Goal: Check status

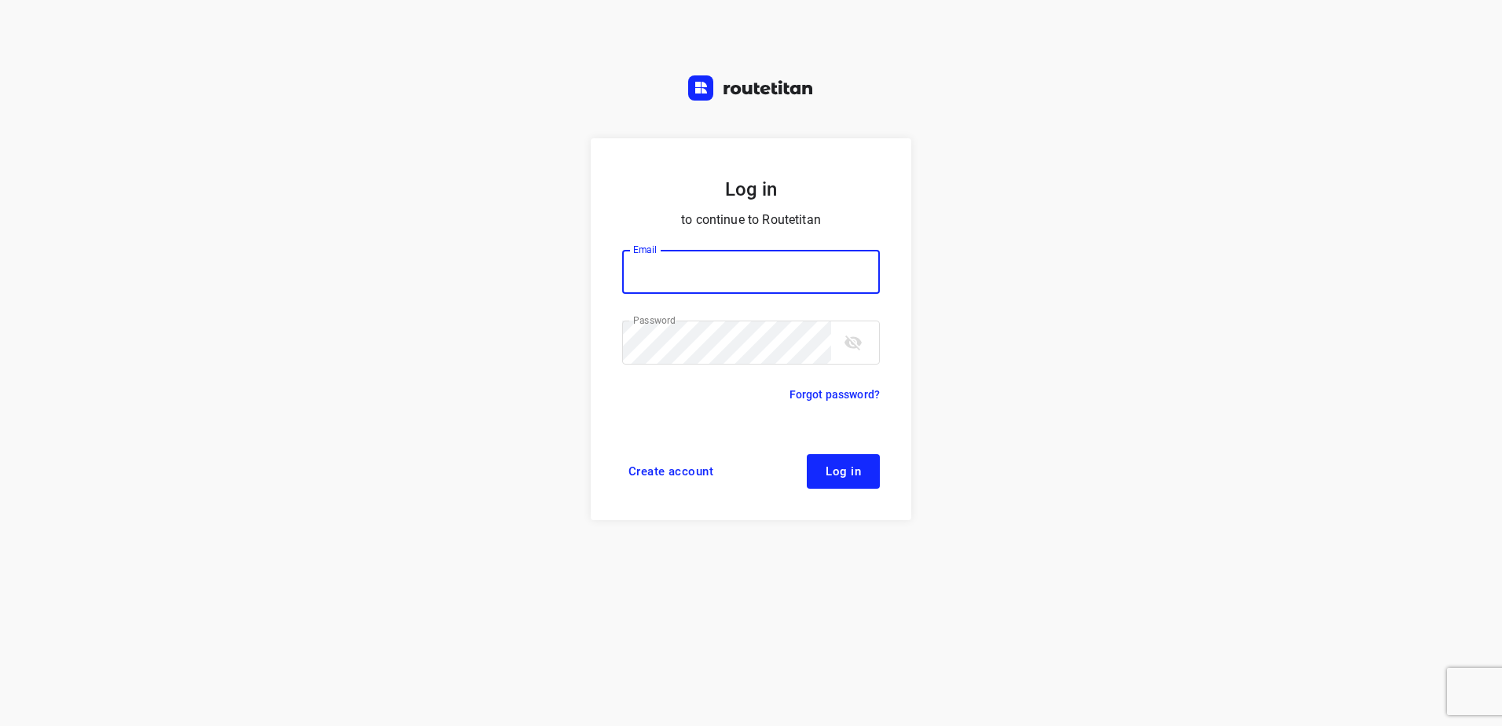
type input "horeca@kaddour.nl"
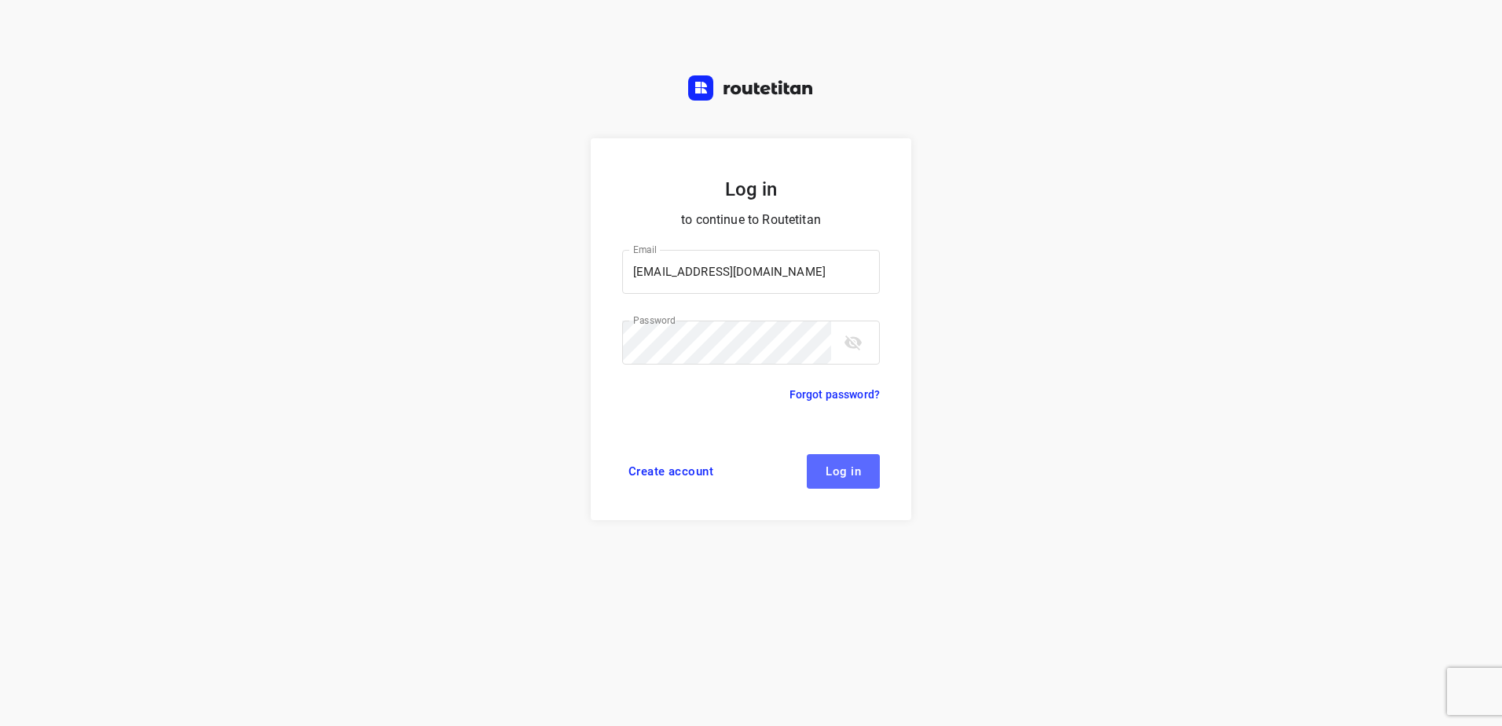
click at [847, 466] on span "Log in" at bounding box center [843, 471] width 35 height 13
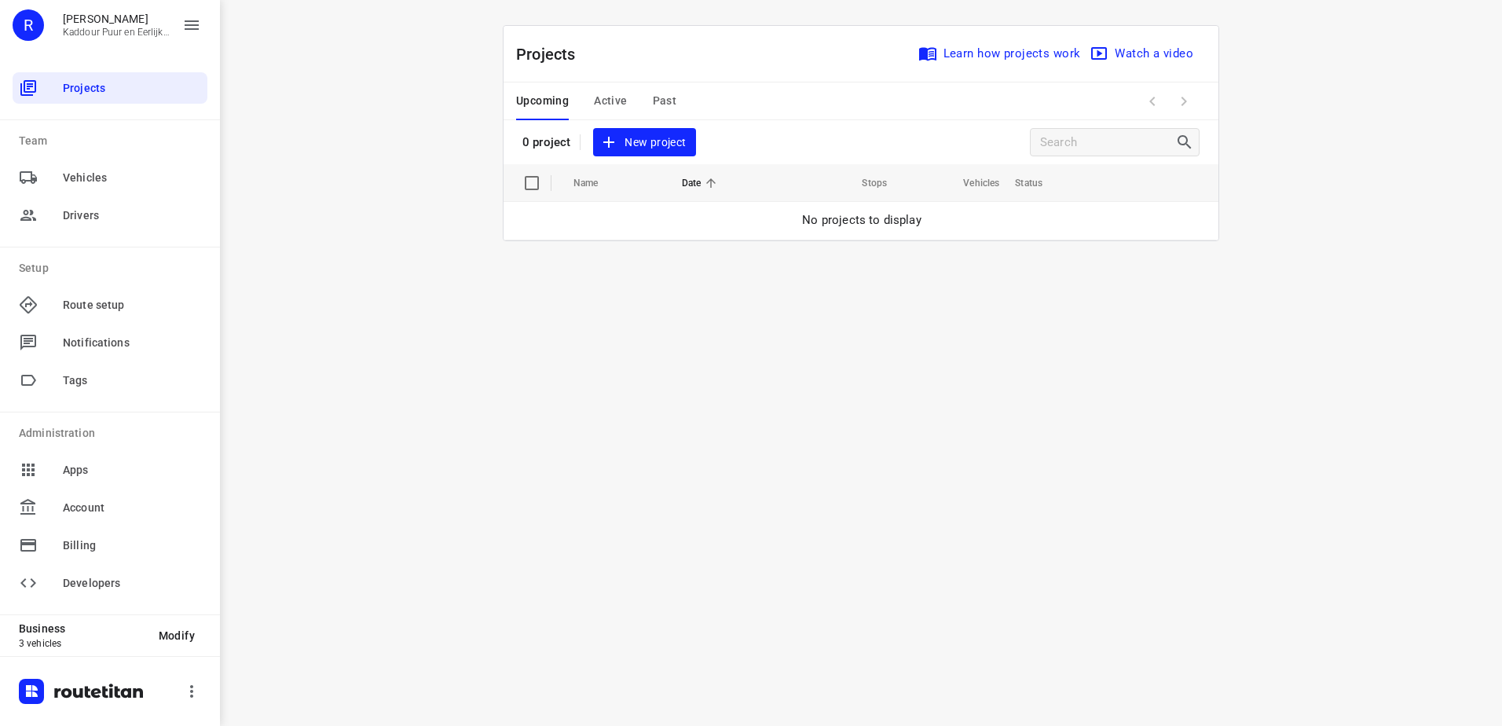
click at [627, 98] on div "Upcoming Active Past" at bounding box center [608, 101] width 185 height 38
click at [614, 98] on span "Active" at bounding box center [610, 101] width 33 height 20
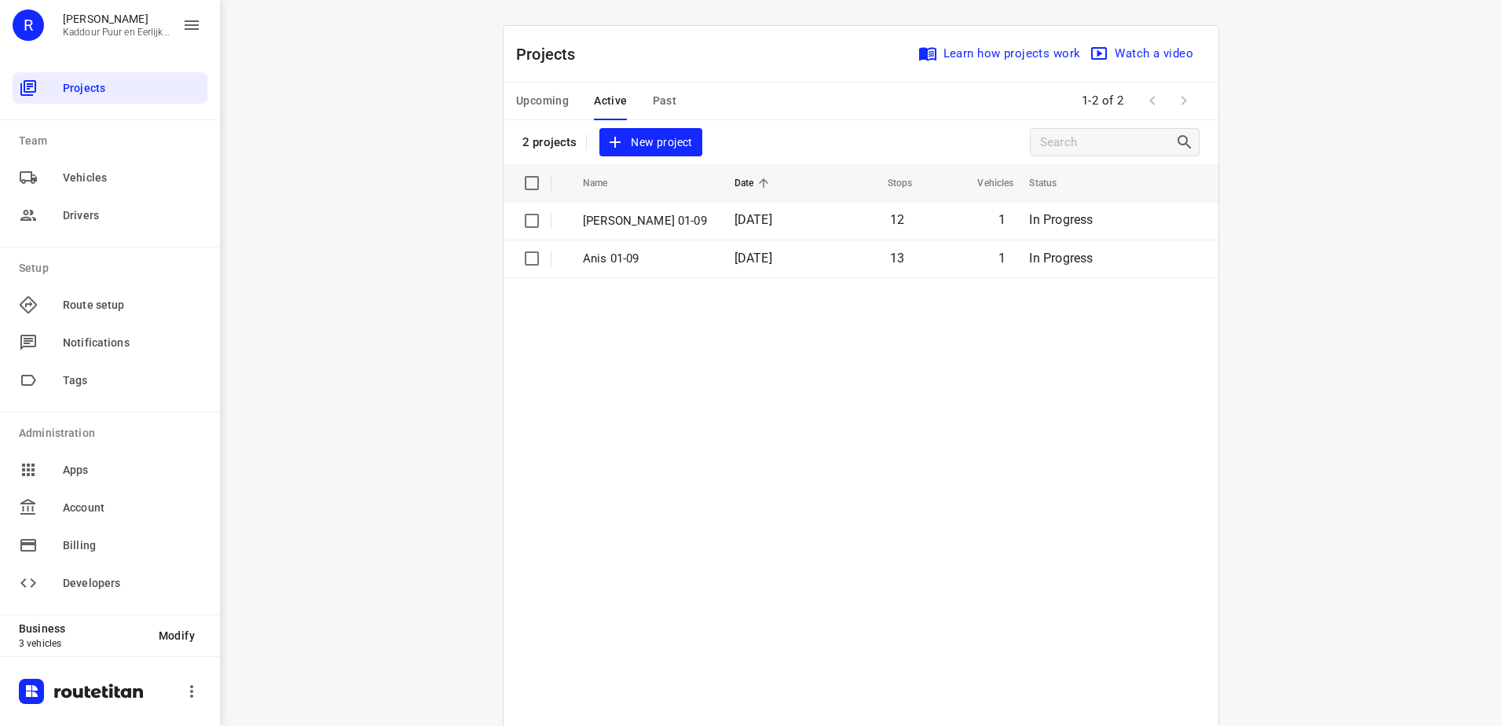
click at [639, 233] on td "[PERSON_NAME] 01-09" at bounding box center [644, 221] width 155 height 38
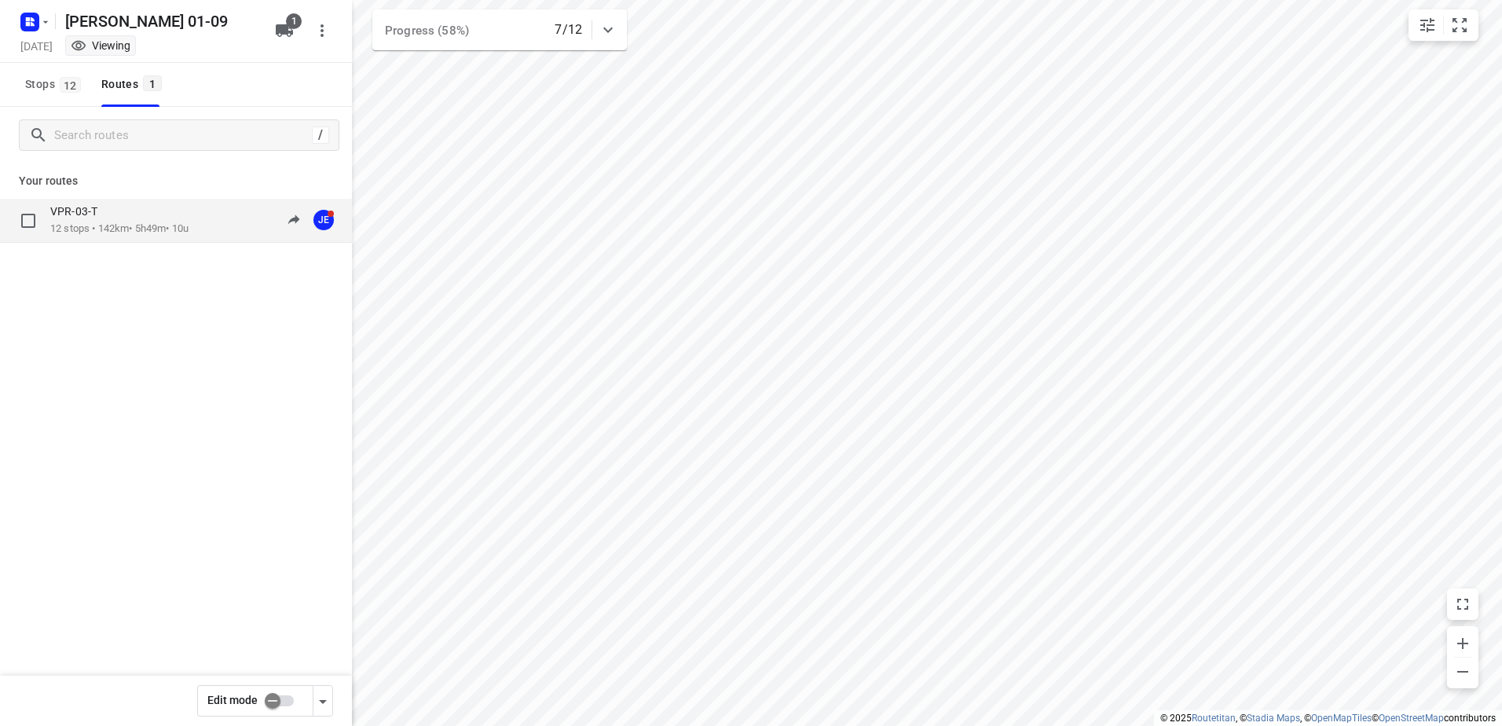
click at [163, 220] on div "VPR-03-T" at bounding box center [119, 212] width 138 height 17
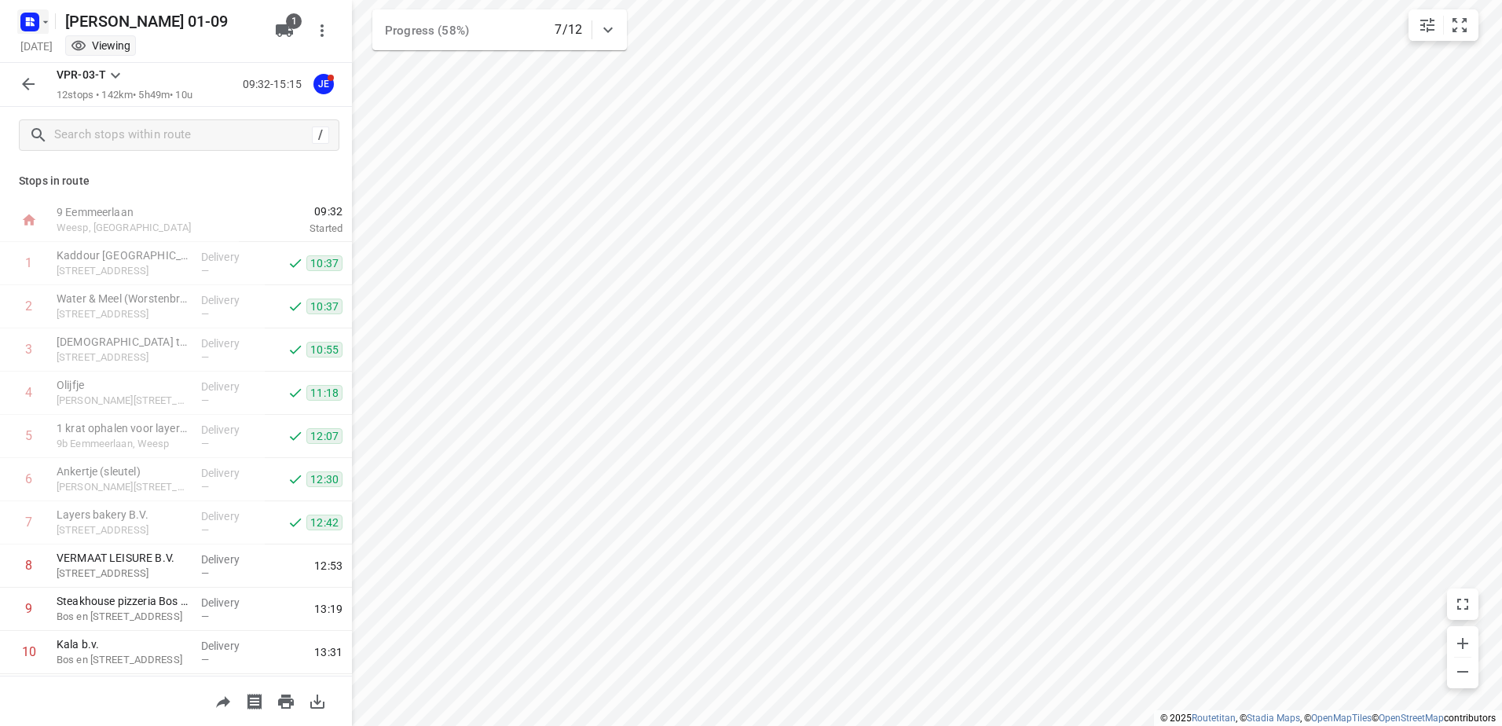
click at [41, 16] on icon "button" at bounding box center [45, 22] width 13 height 13
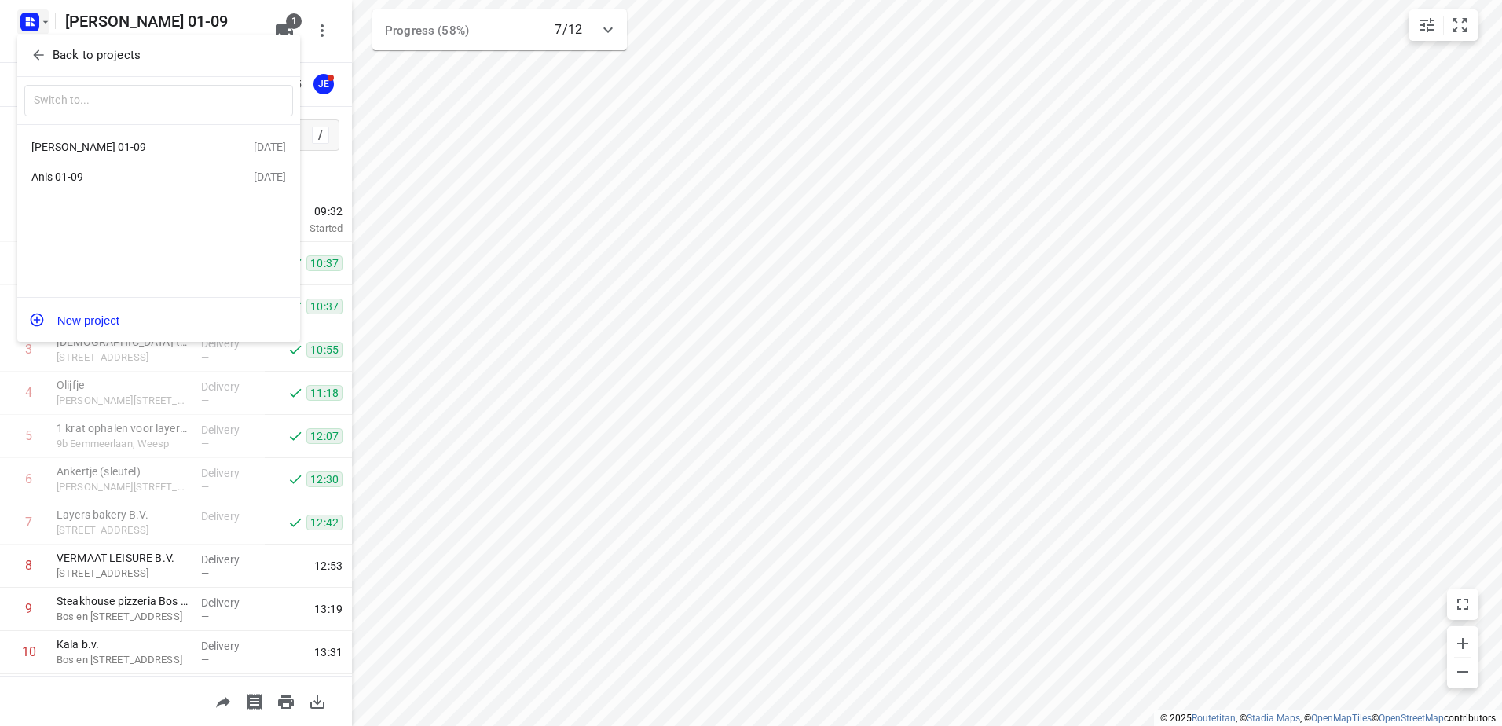
click at [97, 174] on div "Anis 01-09" at bounding box center [121, 176] width 181 height 13
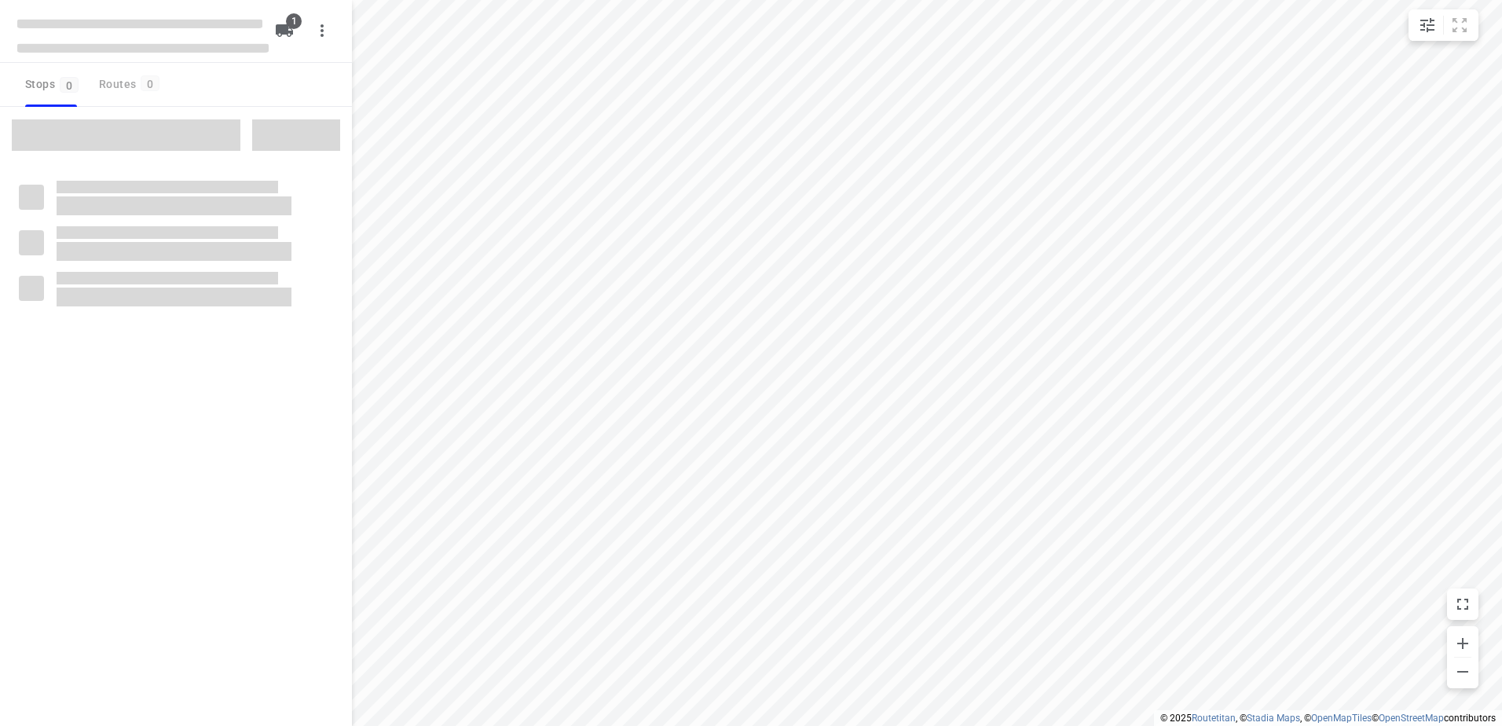
type input "distance"
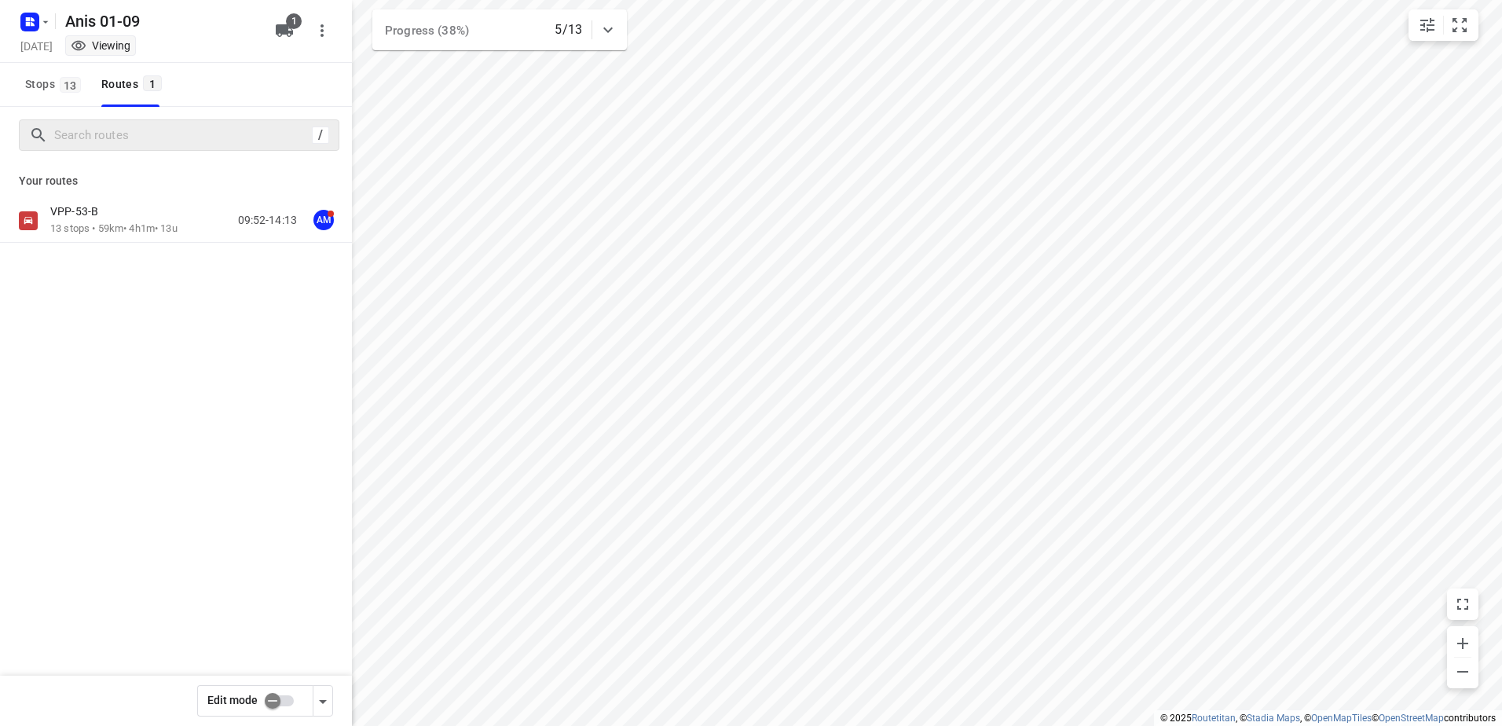
click at [117, 234] on p "13 stops • 59km • 4h1m • 13u" at bounding box center [113, 229] width 127 height 15
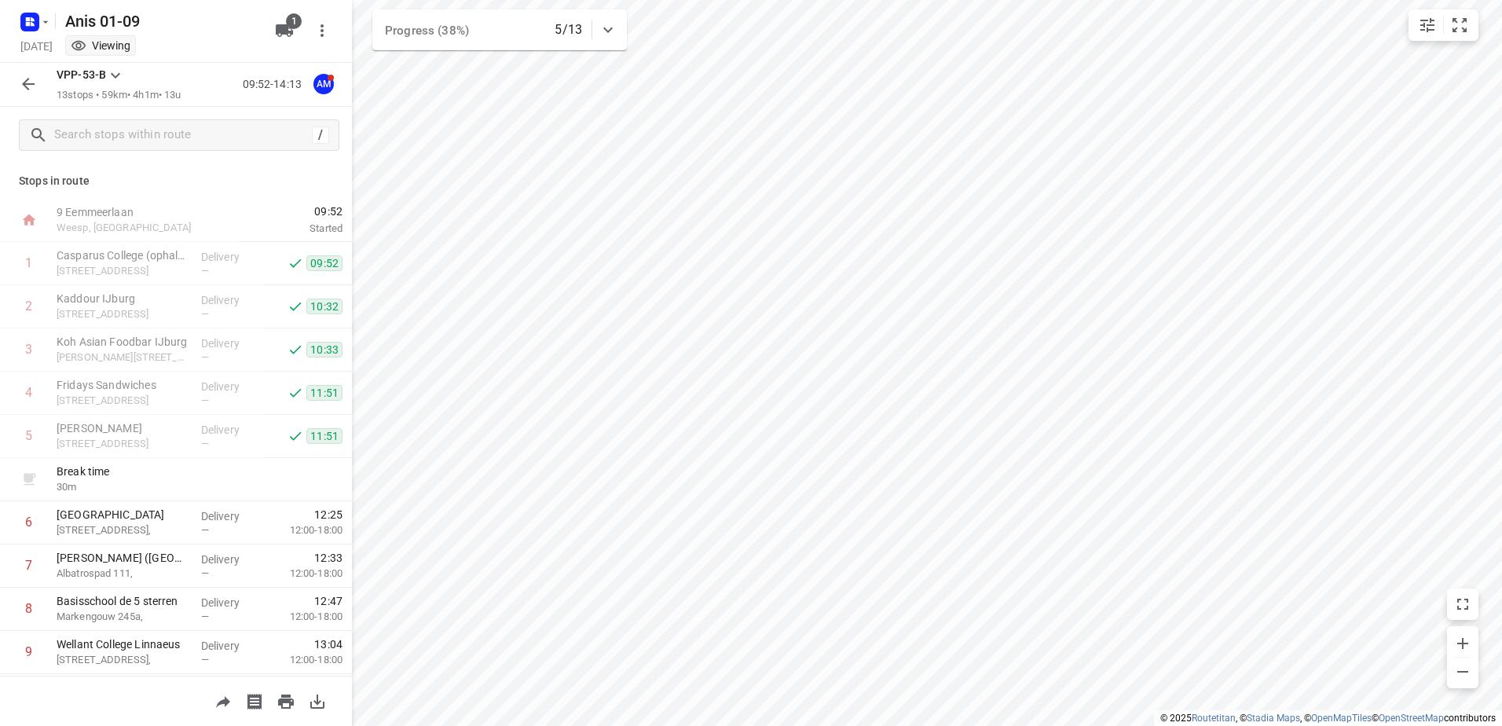
click at [24, 84] on icon "button" at bounding box center [28, 84] width 13 height 13
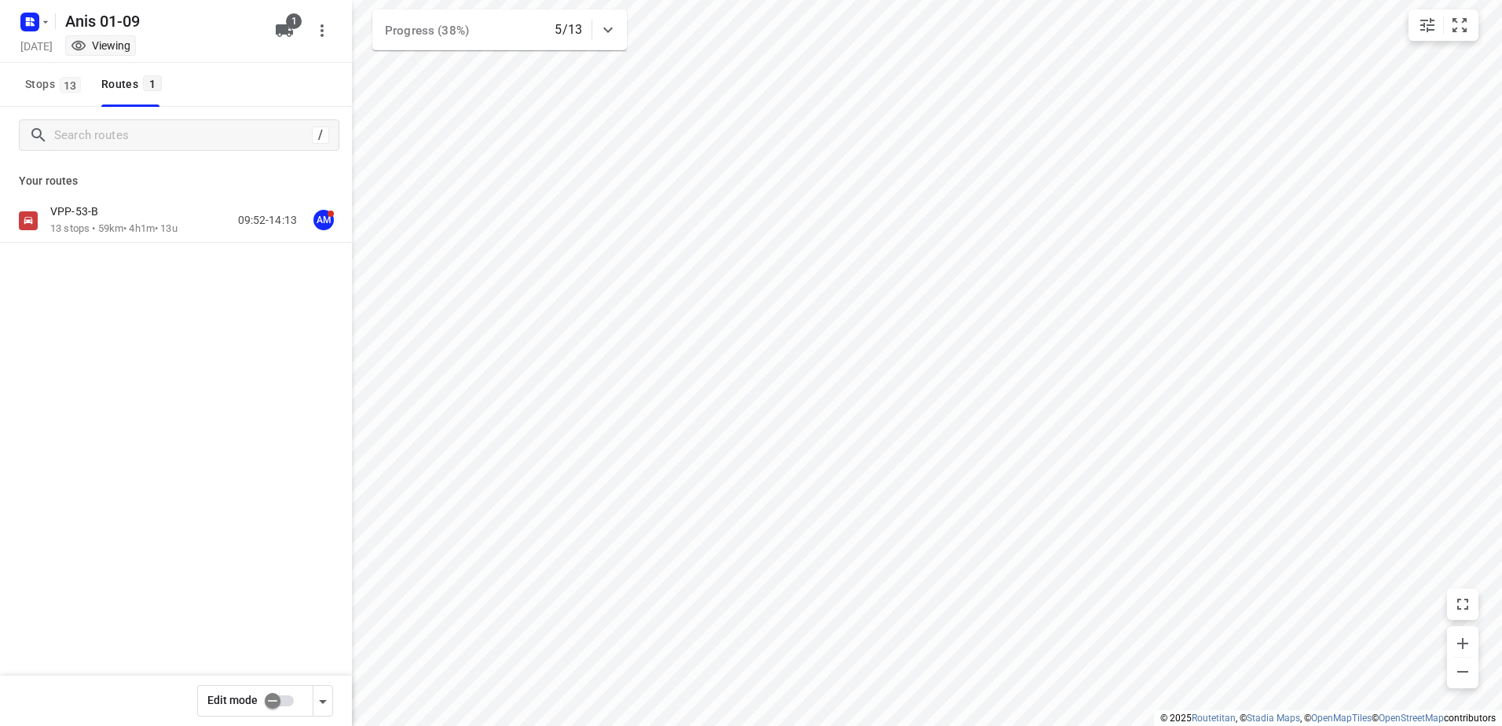
click at [53, 17] on div "Anis 01-09" at bounding box center [139, 19] width 251 height 28
click at [32, 20] on icon "button" at bounding box center [33, 19] width 4 height 4
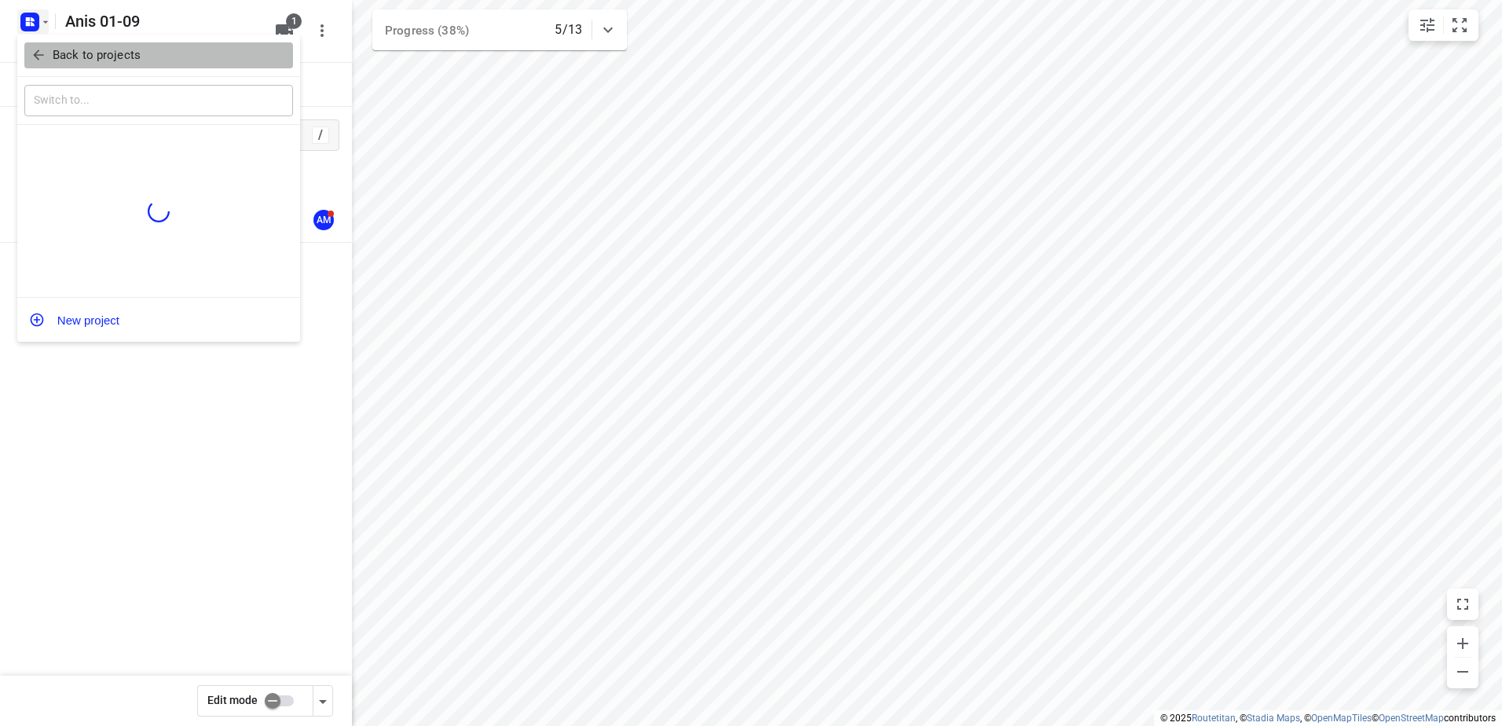
click at [106, 48] on p "Back to projects" at bounding box center [97, 55] width 88 height 18
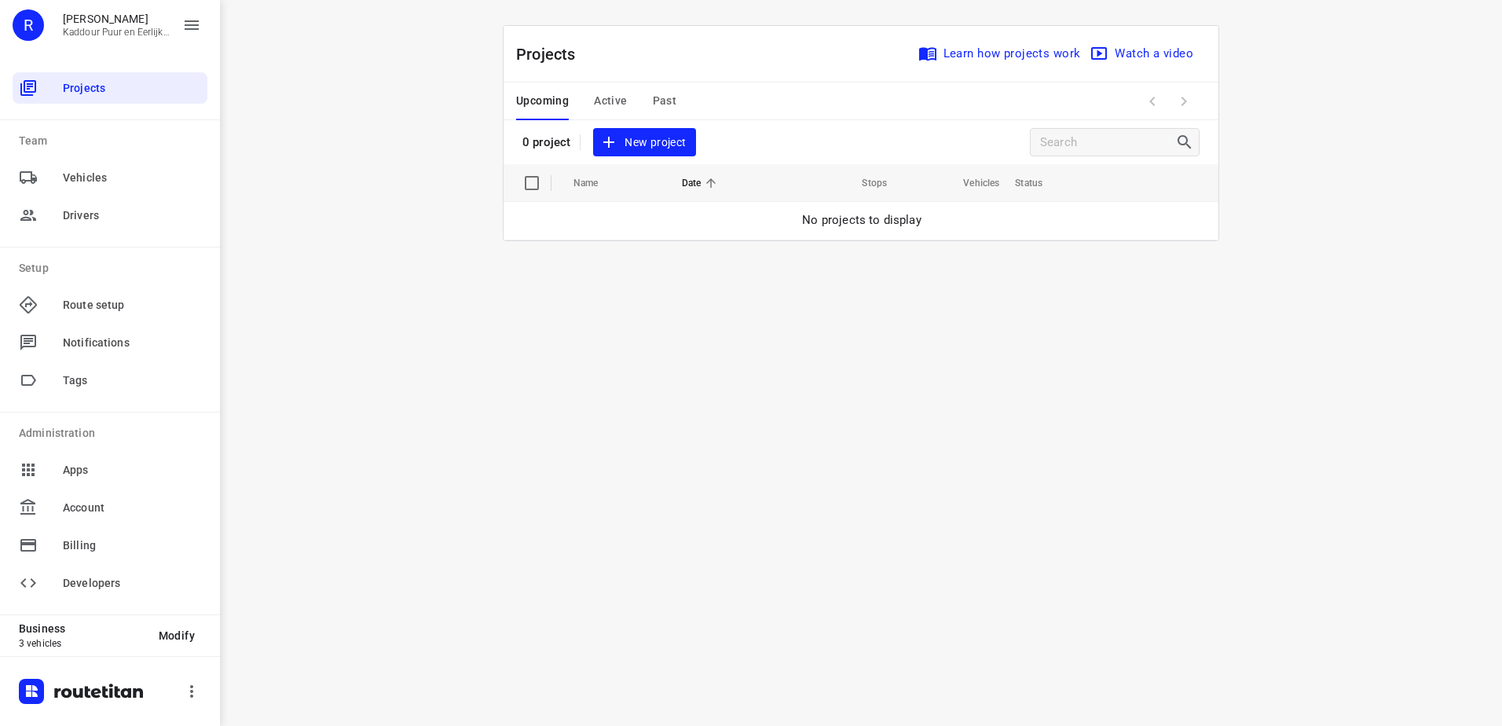
click at [597, 93] on span "Active" at bounding box center [610, 101] width 33 height 20
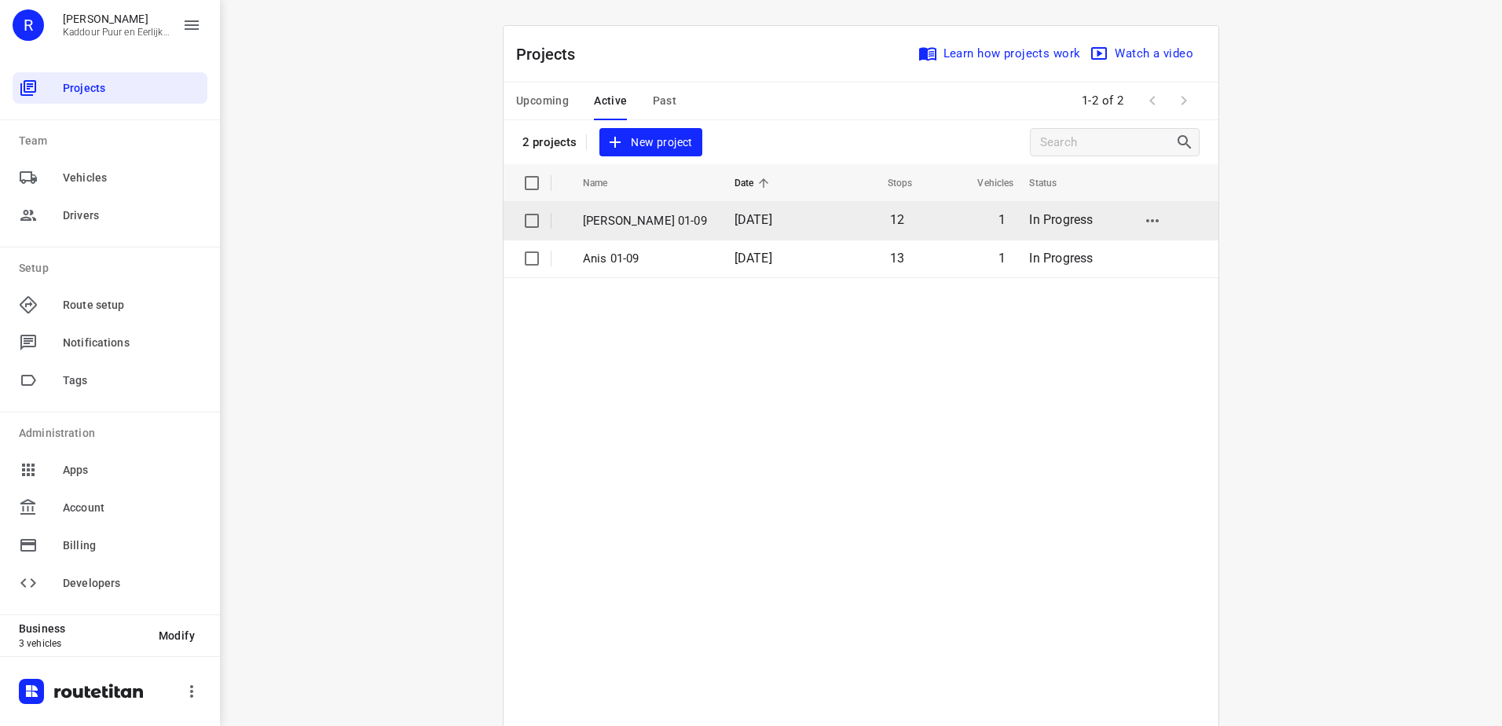
click at [628, 207] on td "[PERSON_NAME] 01-09" at bounding box center [644, 221] width 155 height 38
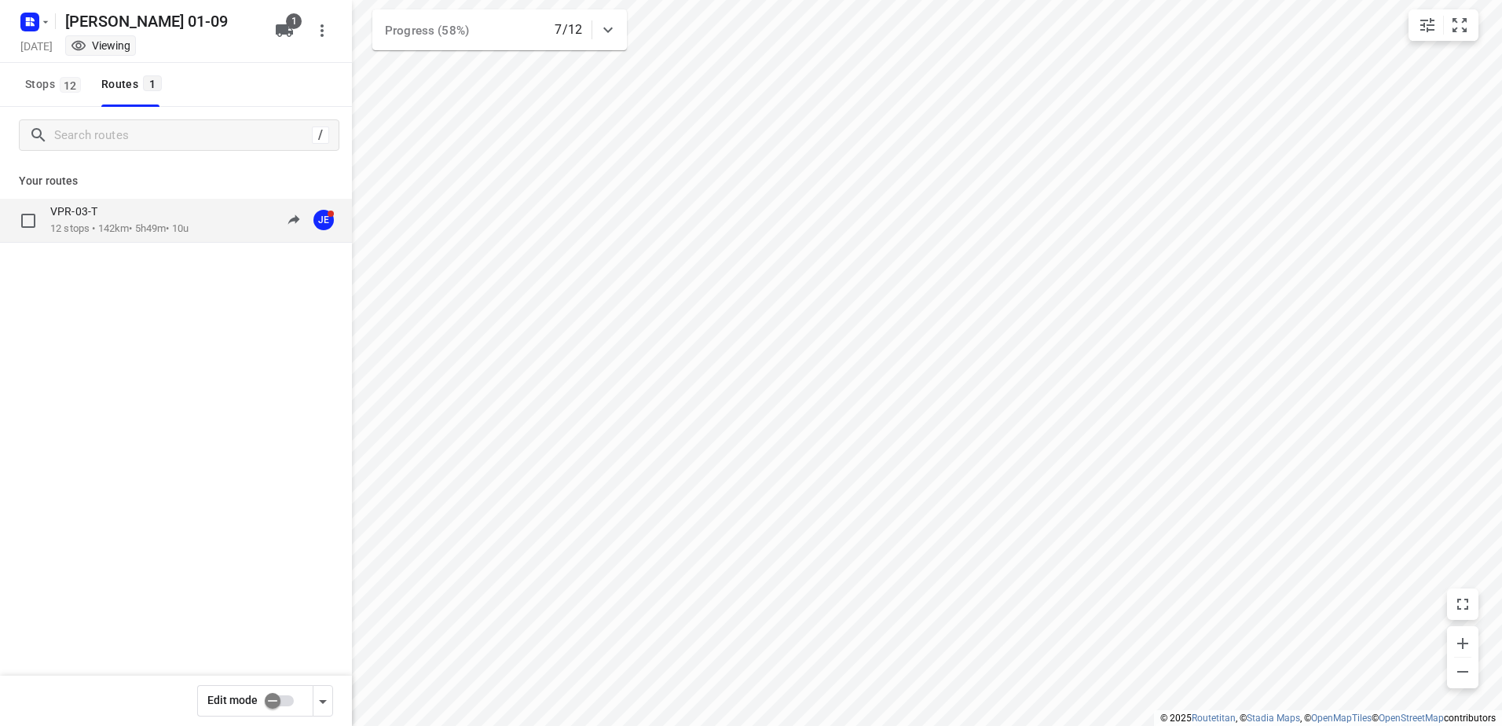
click at [124, 218] on div "VPR-03-T" at bounding box center [119, 212] width 138 height 17
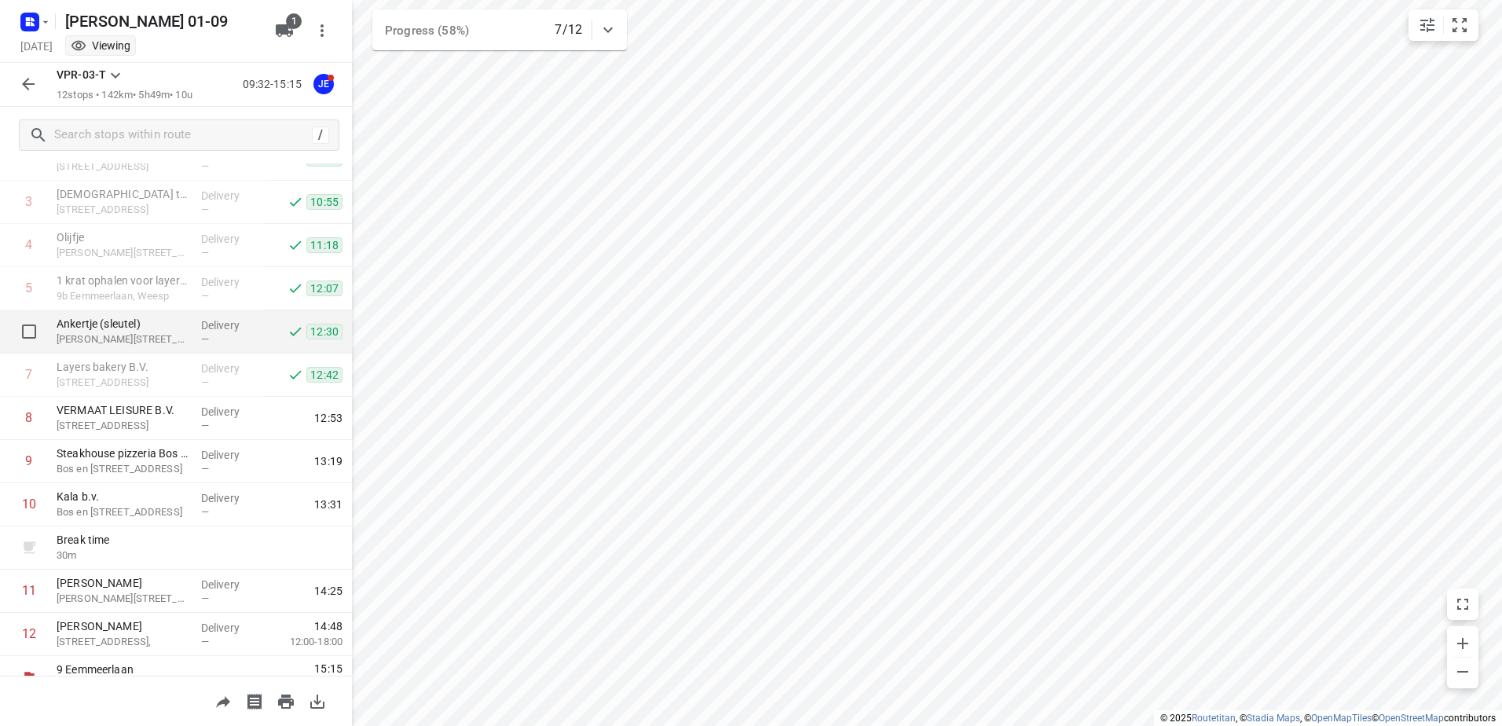
scroll to position [157, 0]
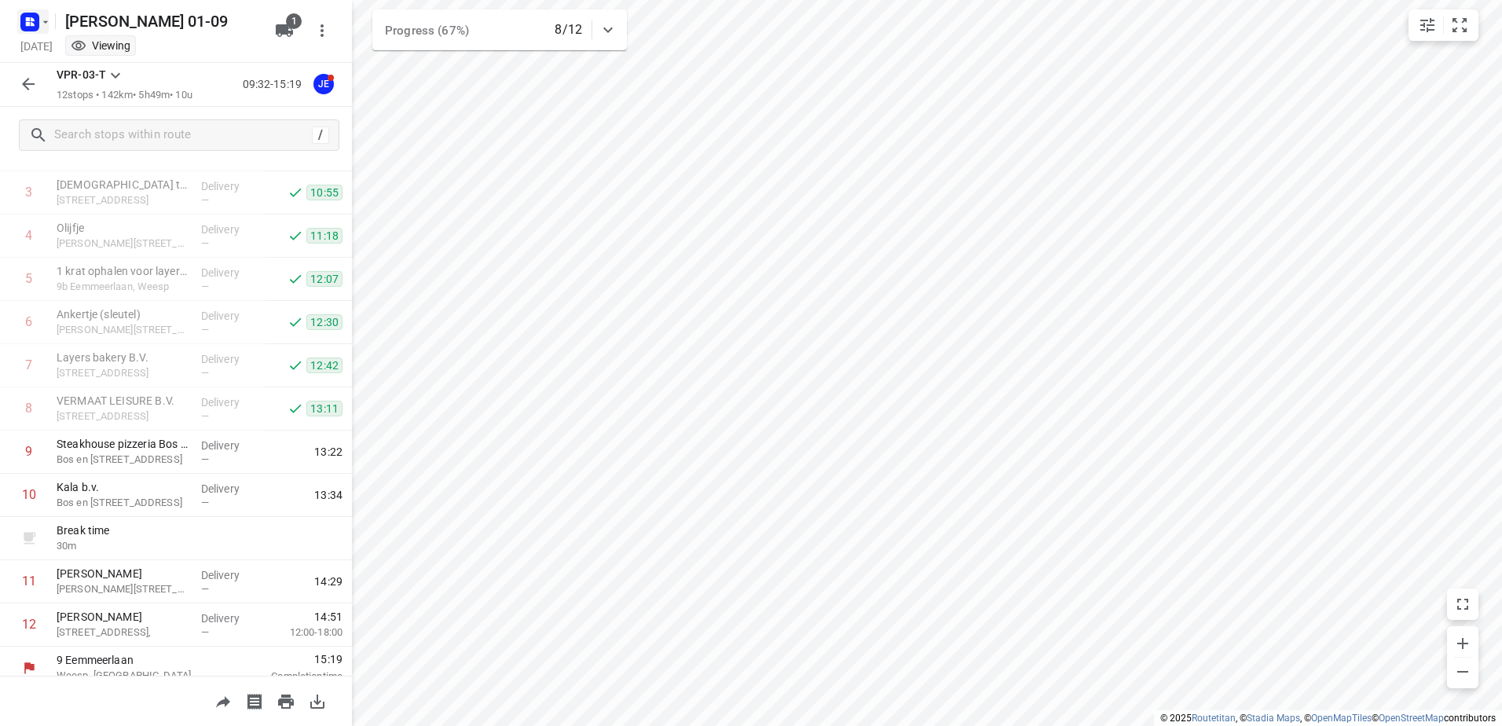
click at [42, 24] on icon "button" at bounding box center [45, 22] width 13 height 13
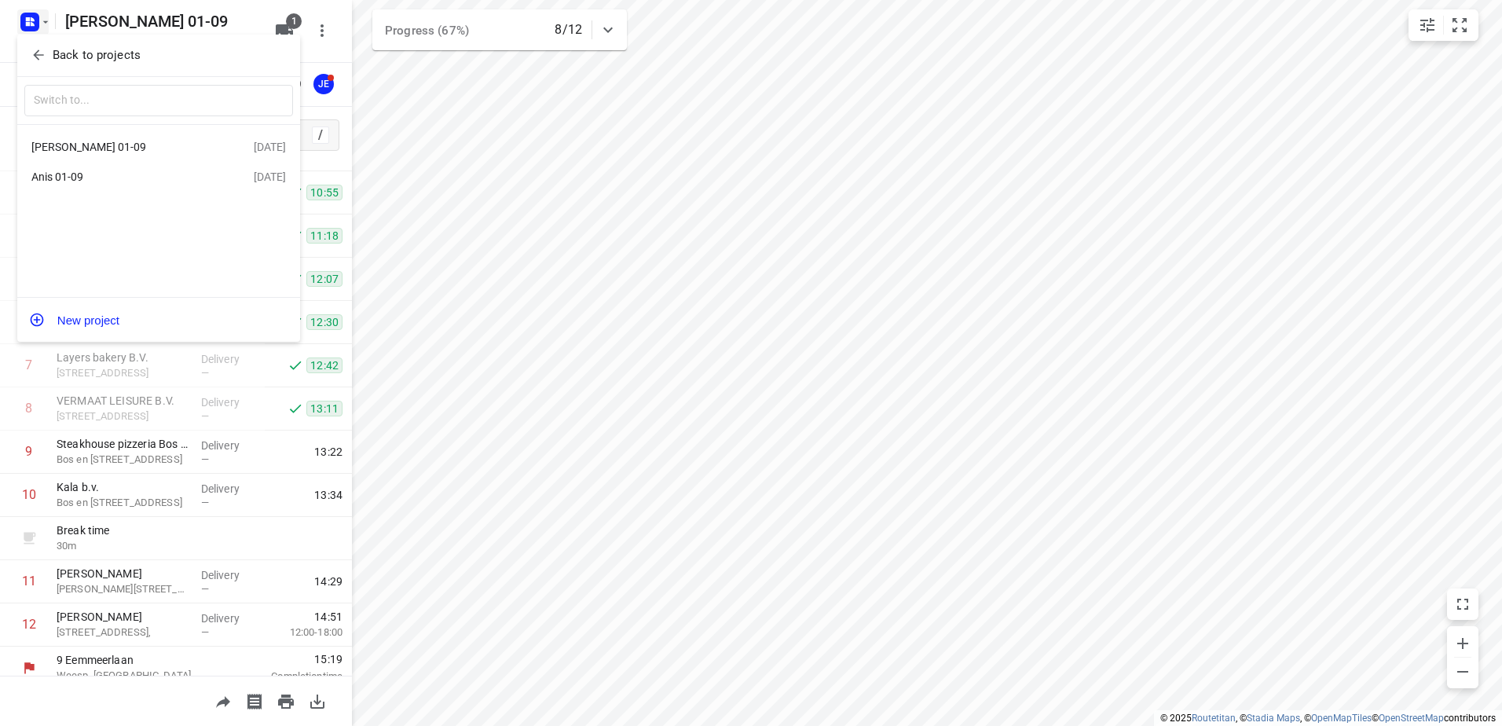
click at [123, 178] on div "Anis 01-09" at bounding box center [121, 176] width 181 height 13
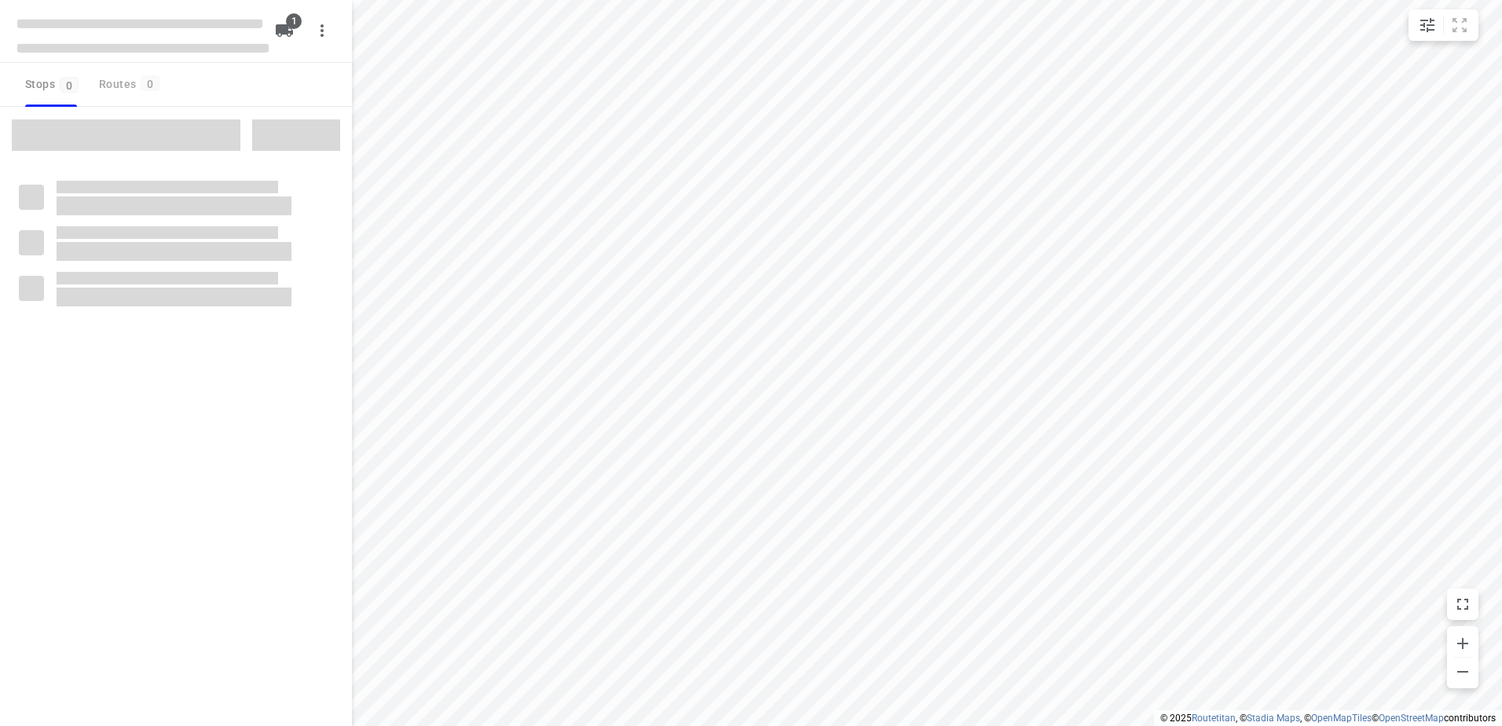
type input "distance"
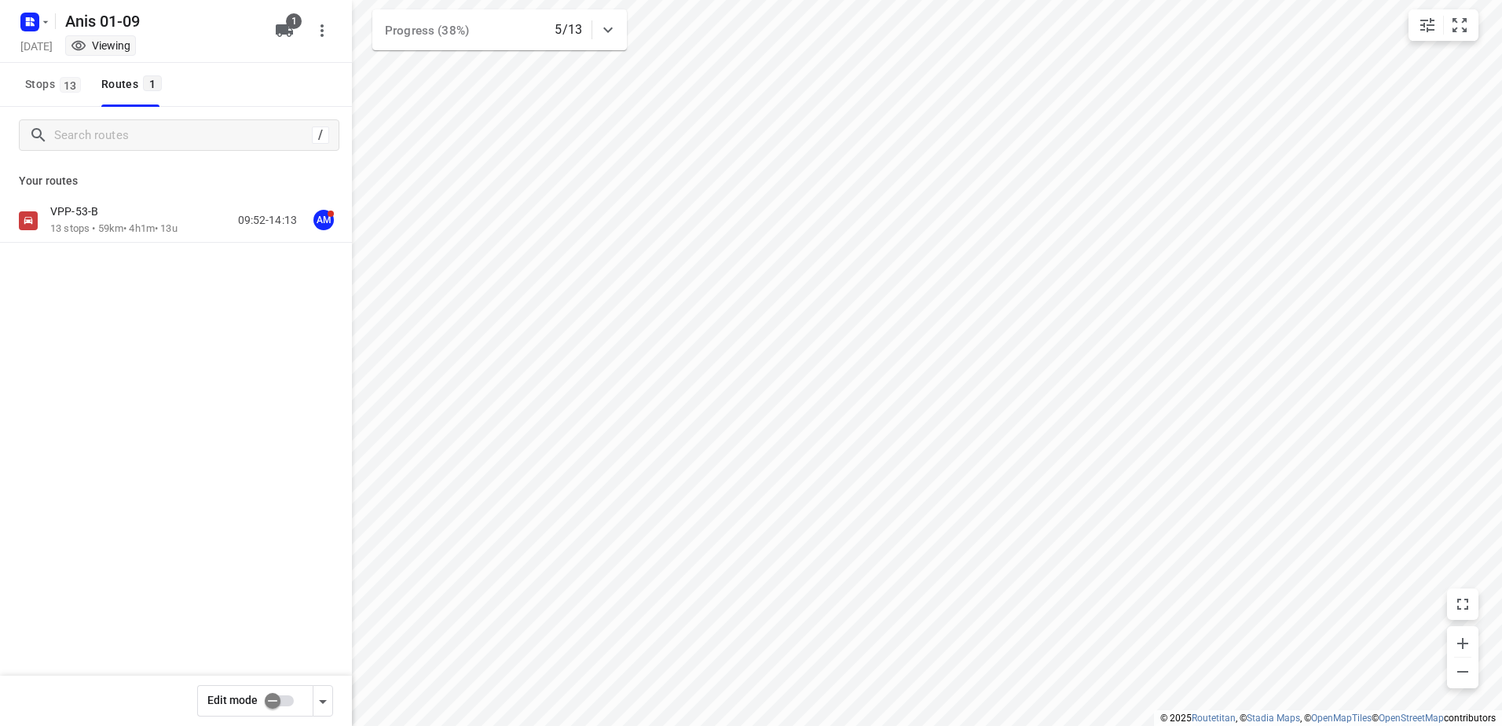
click at [133, 210] on div "VPP-53-B" at bounding box center [113, 212] width 127 height 17
